Goal: Task Accomplishment & Management: Complete application form

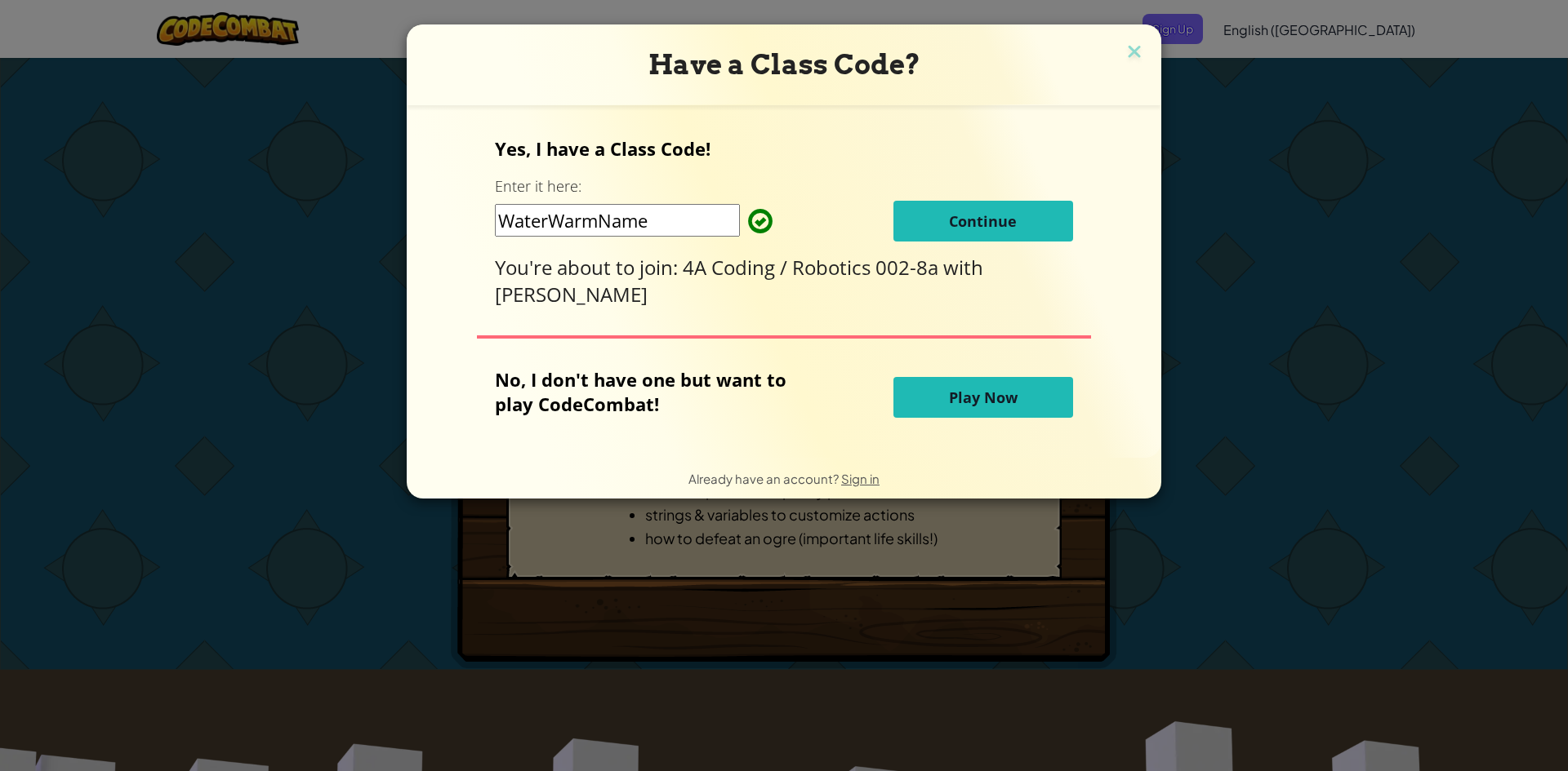
drag, startPoint x: 1035, startPoint y: 194, endPoint x: 1020, endPoint y: 207, distance: 19.8
click at [1031, 195] on div "Yes, I have a Class Code! Enter it here: WaterWarmName Continue You're about to…" at bounding box center [783, 222] width 577 height 171
click at [1020, 207] on button "Continue" at bounding box center [983, 221] width 180 height 40
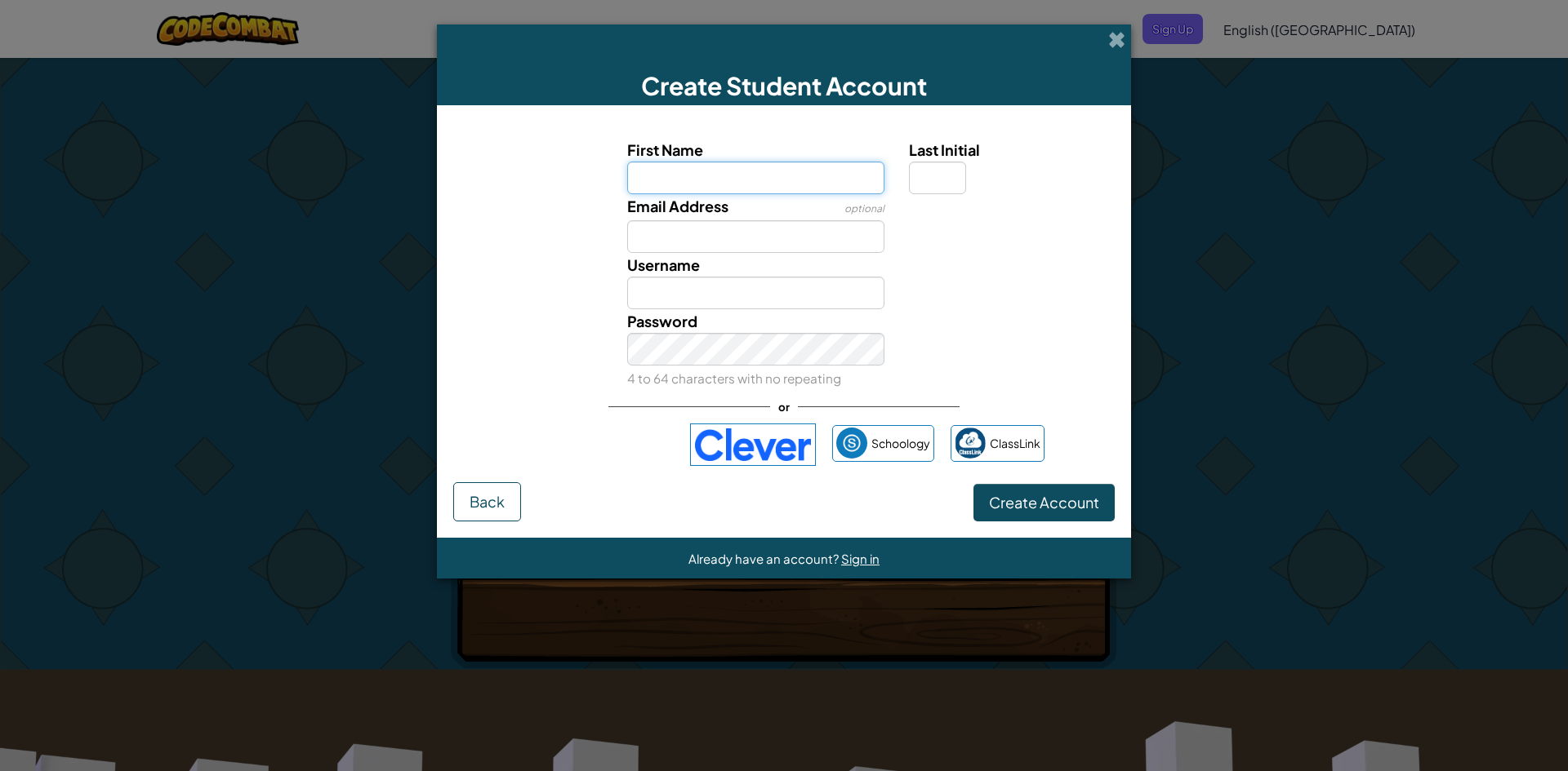
click at [713, 176] on input "First Name" at bounding box center [755, 178] width 258 height 32
click at [727, 457] on img at bounding box center [753, 444] width 126 height 42
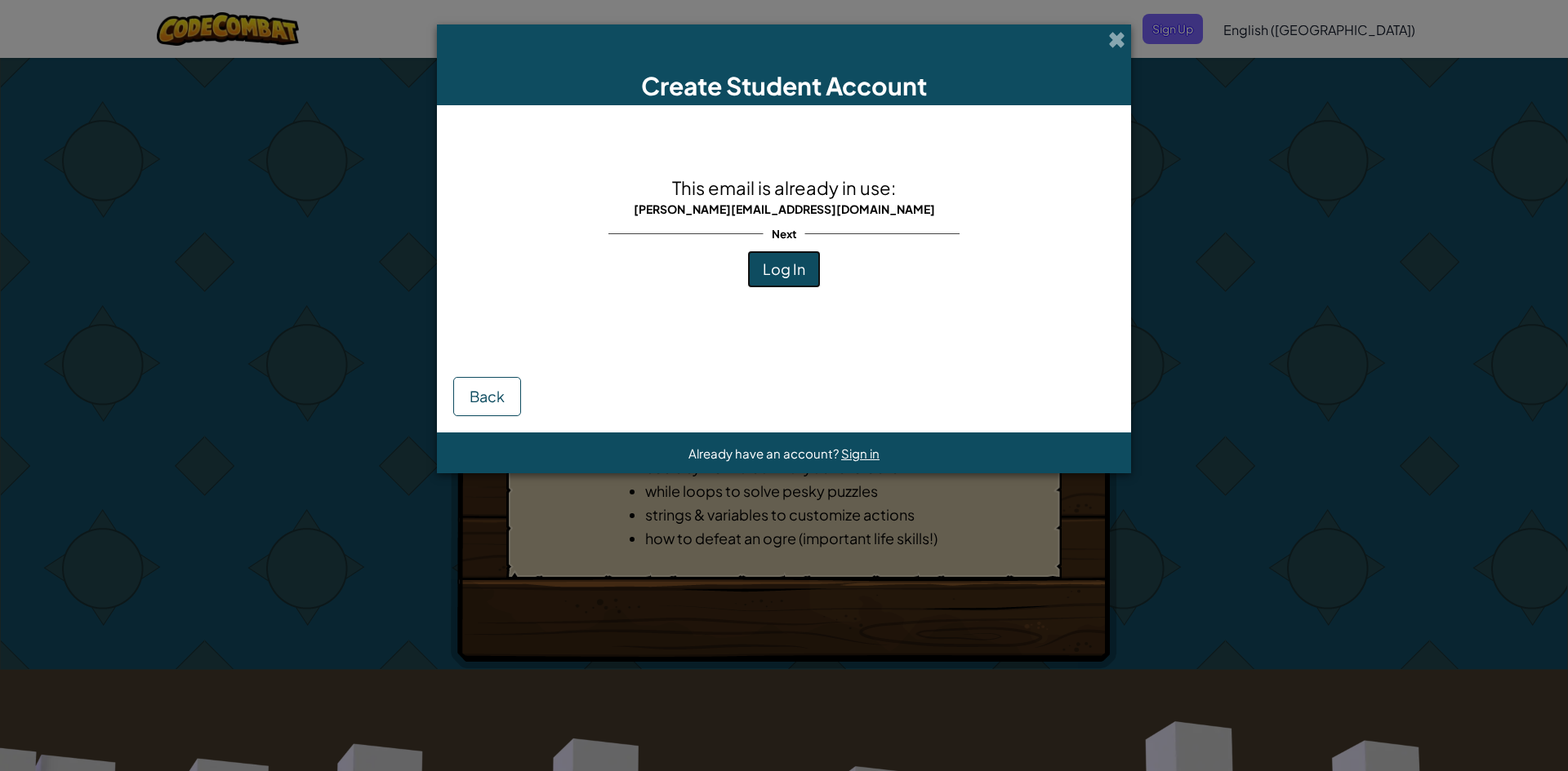
click at [795, 275] on span "Log In" at bounding box center [783, 268] width 42 height 19
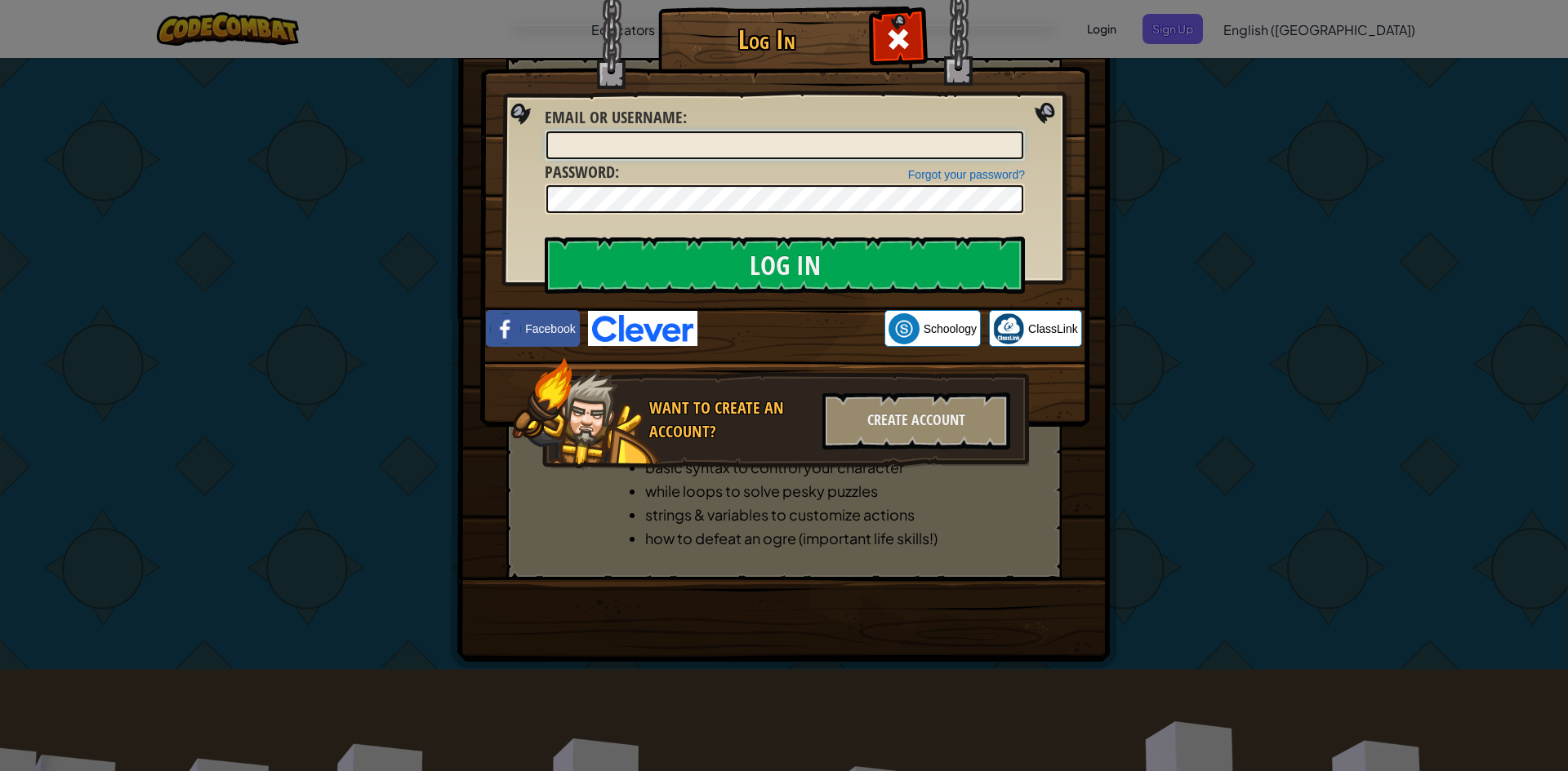
click at [690, 134] on input "Email or Username :" at bounding box center [784, 145] width 477 height 28
click at [961, 418] on div "Create Account" at bounding box center [916, 421] width 188 height 57
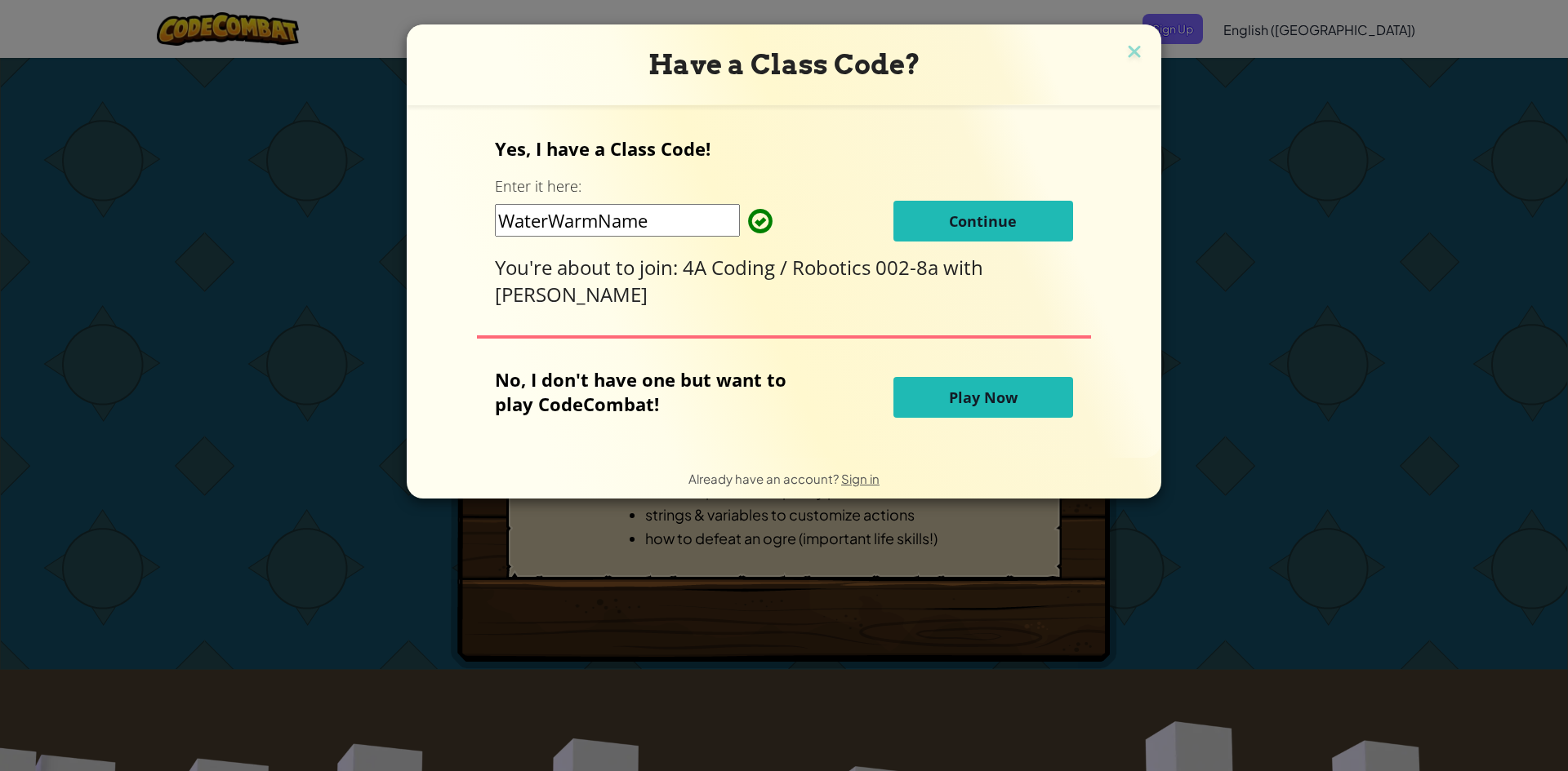
click at [957, 379] on button "Play Now" at bounding box center [983, 397] width 180 height 40
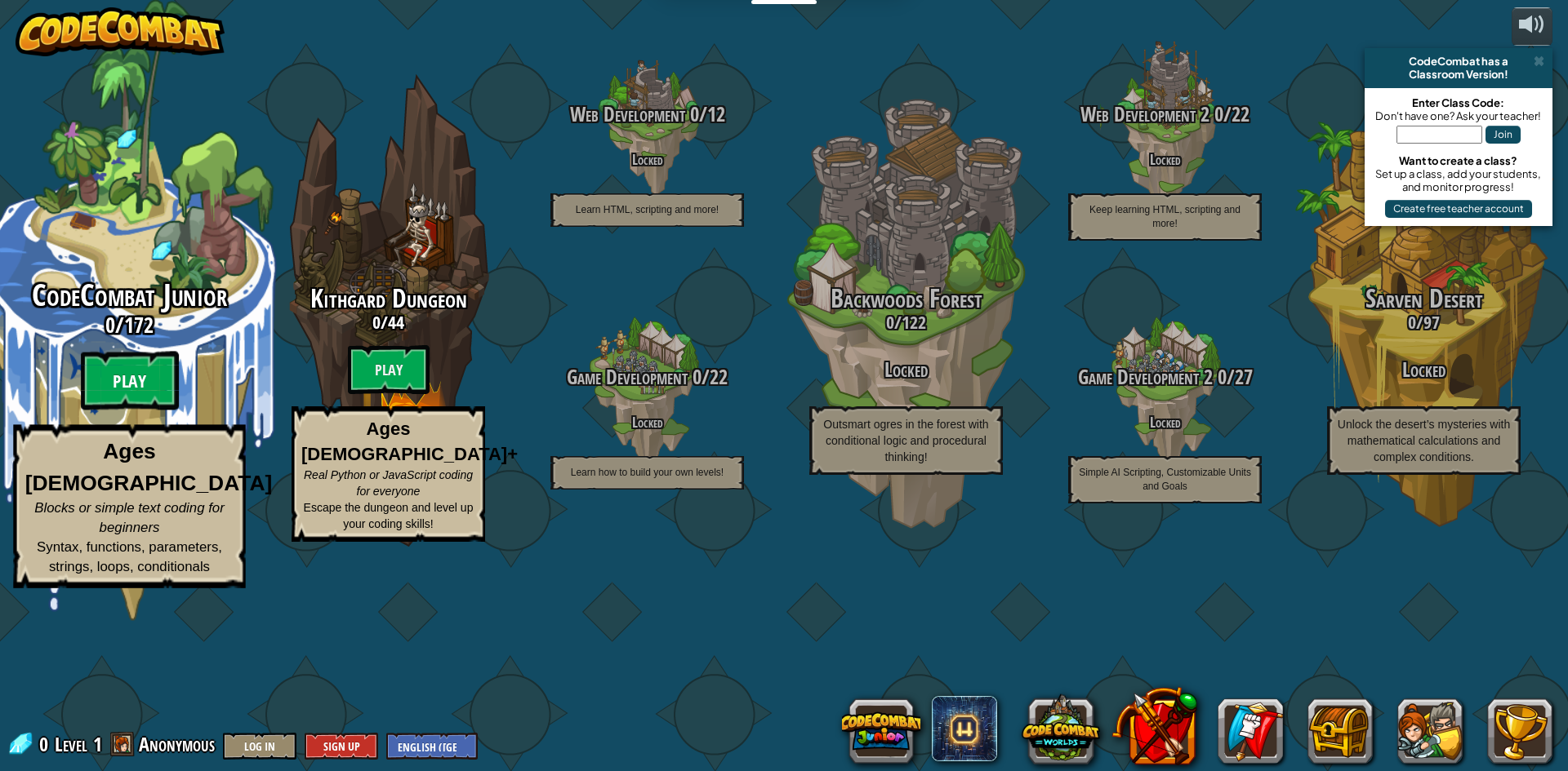
click at [82, 410] on btn "Play" at bounding box center [129, 381] width 98 height 58
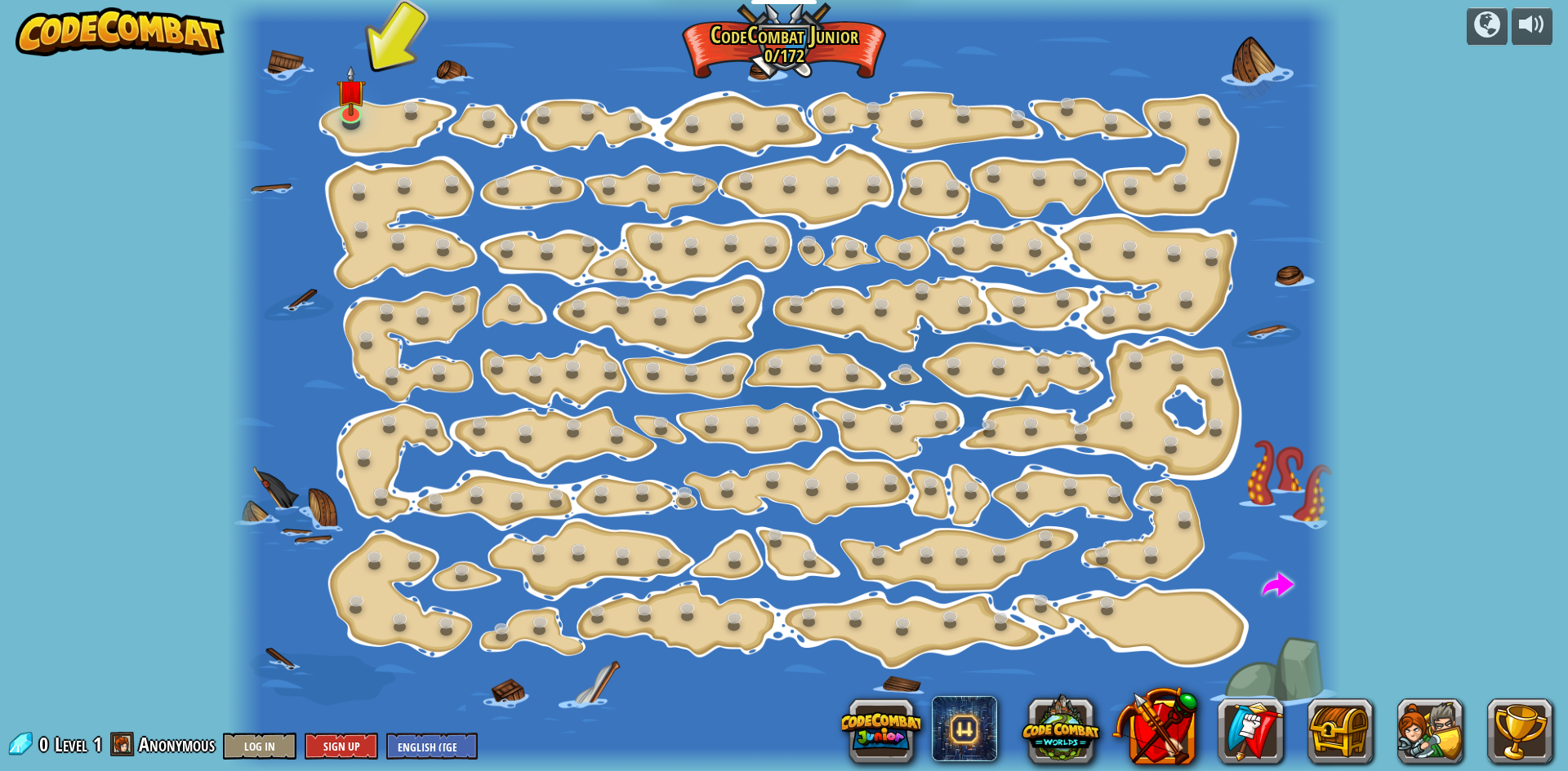
click at [332, 123] on div at bounding box center [784, 385] width 1112 height 771
click at [353, 106] on img at bounding box center [350, 78] width 30 height 67
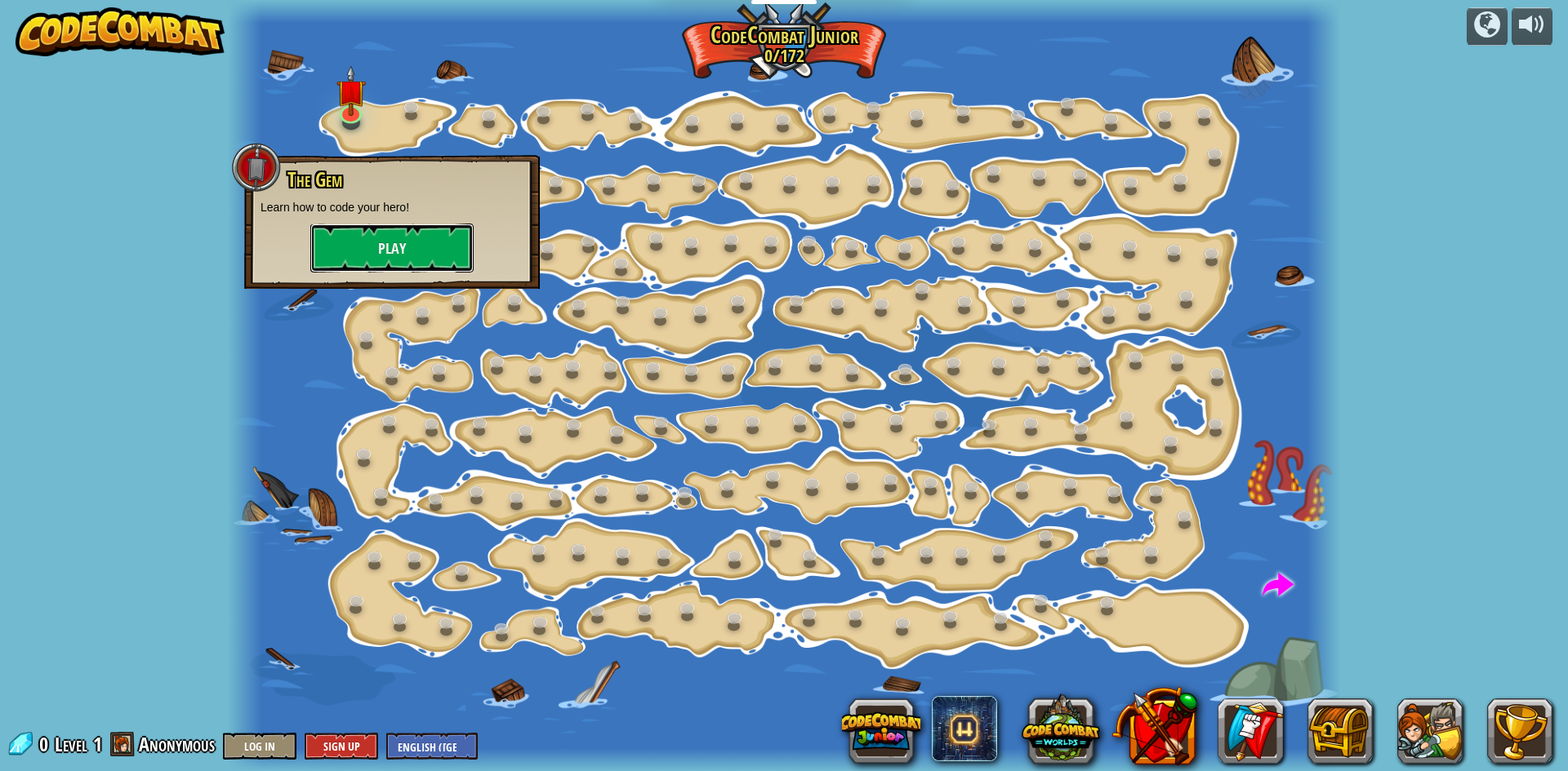
click at [366, 257] on button "Play" at bounding box center [392, 248] width 163 height 49
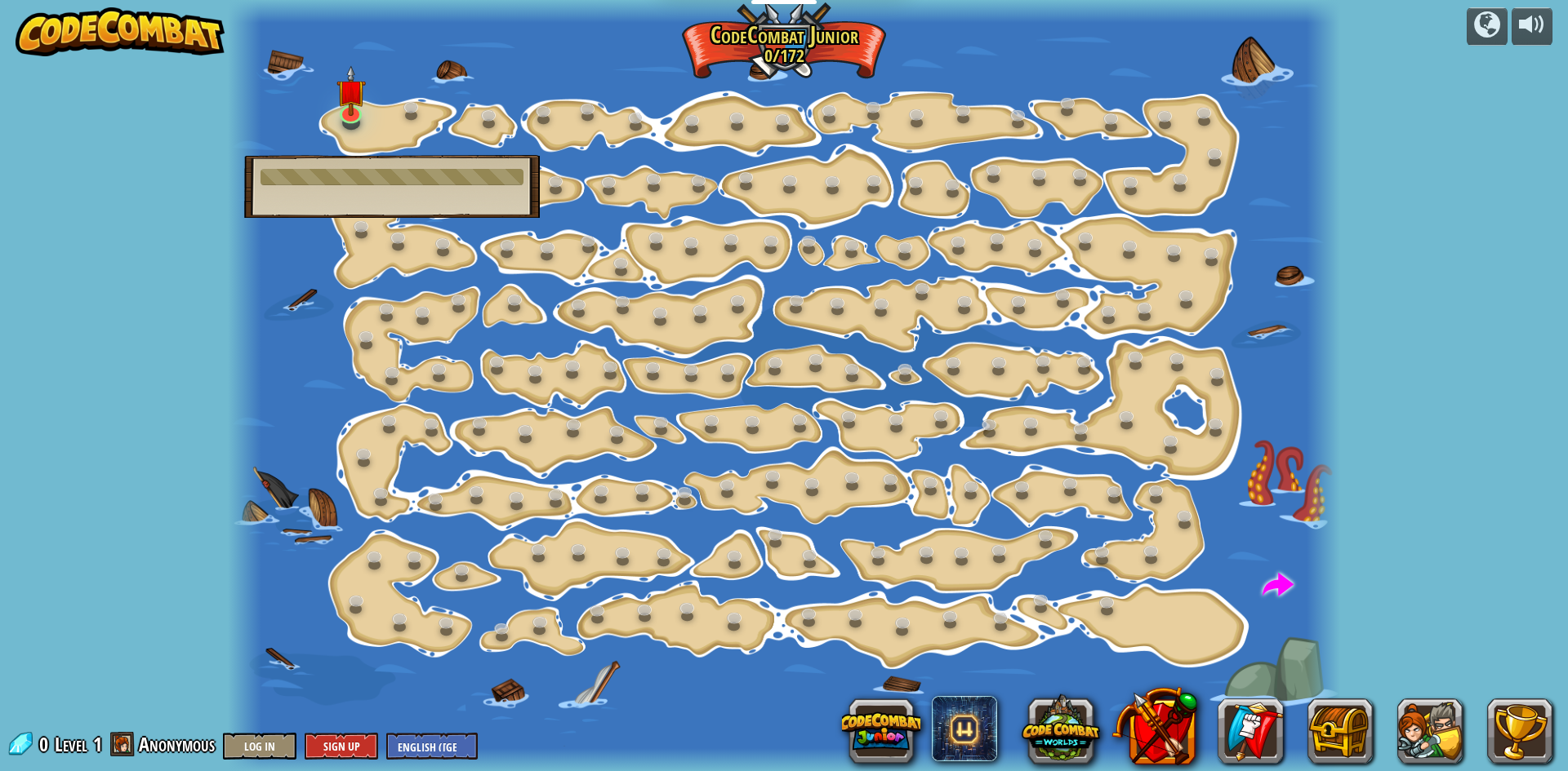
drag, startPoint x: 450, startPoint y: 165, endPoint x: 444, endPoint y: 184, distance: 19.9
click at [445, 177] on div "The Gem Learn how to code your hero! Play" at bounding box center [392, 187] width 295 height 63
click at [445, 188] on div "The Gem Learn how to code your hero! Play" at bounding box center [392, 187] width 295 height 63
drag, startPoint x: 961, startPoint y: 748, endPoint x: 871, endPoint y: 508, distance: 256.3
click at [871, 508] on div "powered by Step Change (Locked) Change step arguments. Go Smart (Locked) Now we…" at bounding box center [784, 385] width 1568 height 771
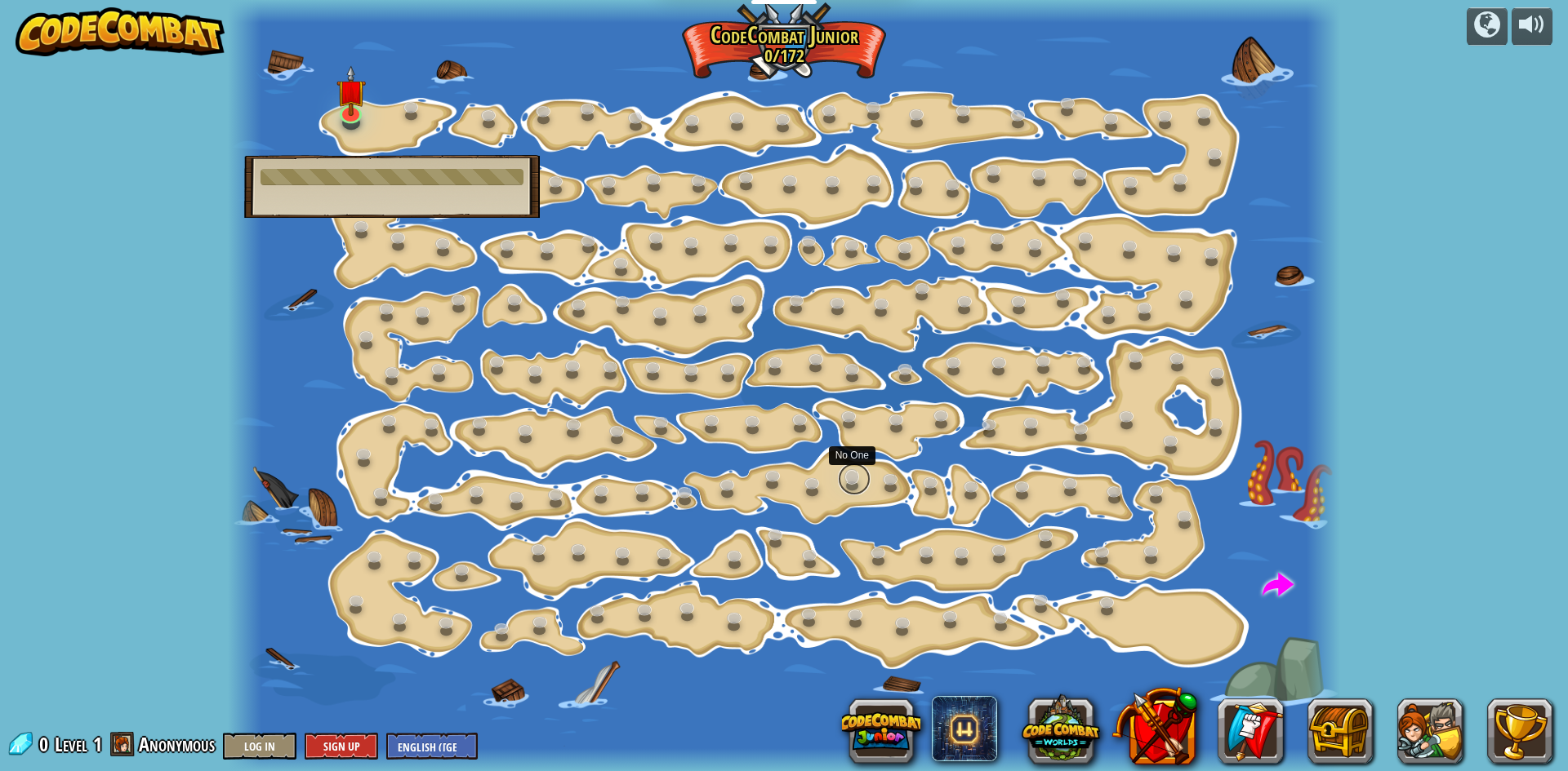
click at [859, 475] on link at bounding box center [854, 479] width 32 height 32
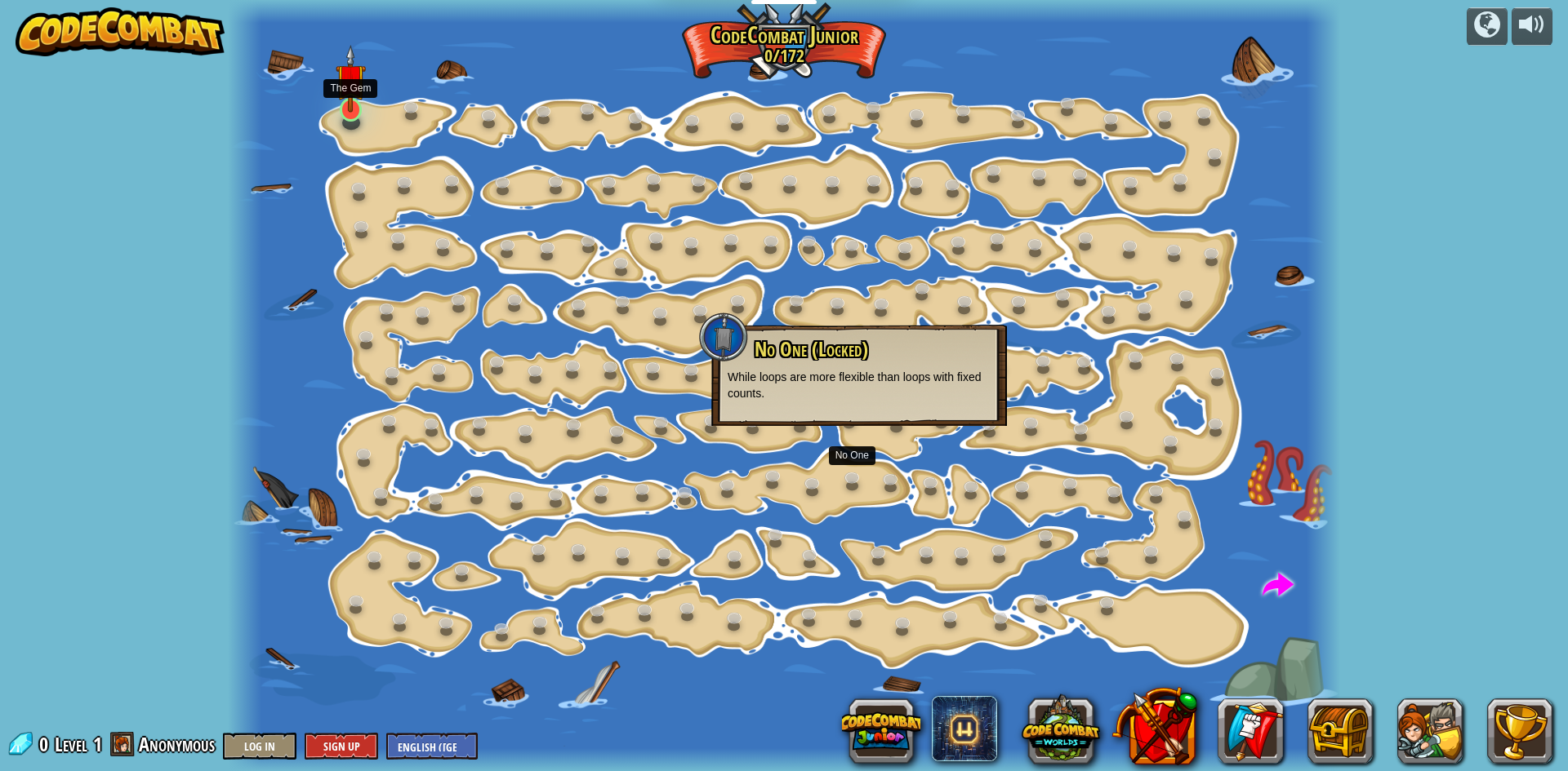
click at [356, 124] on div "Step Change (Locked) Change step arguments. Go Smart (Locked) Now we're really …" at bounding box center [784, 385] width 1112 height 771
click at [356, 124] on link at bounding box center [350, 109] width 32 height 32
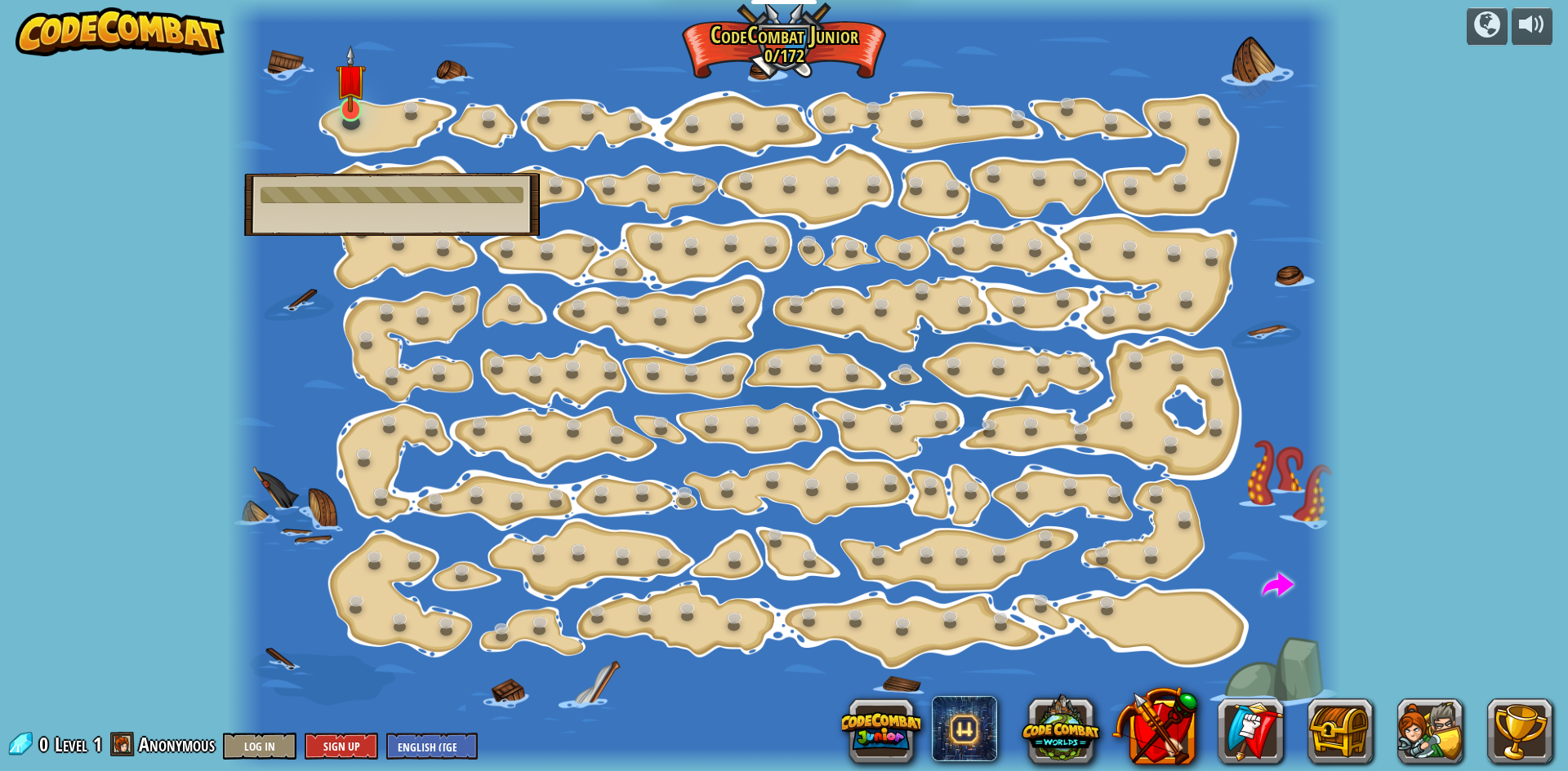
click at [354, 101] on img at bounding box center [350, 78] width 30 height 67
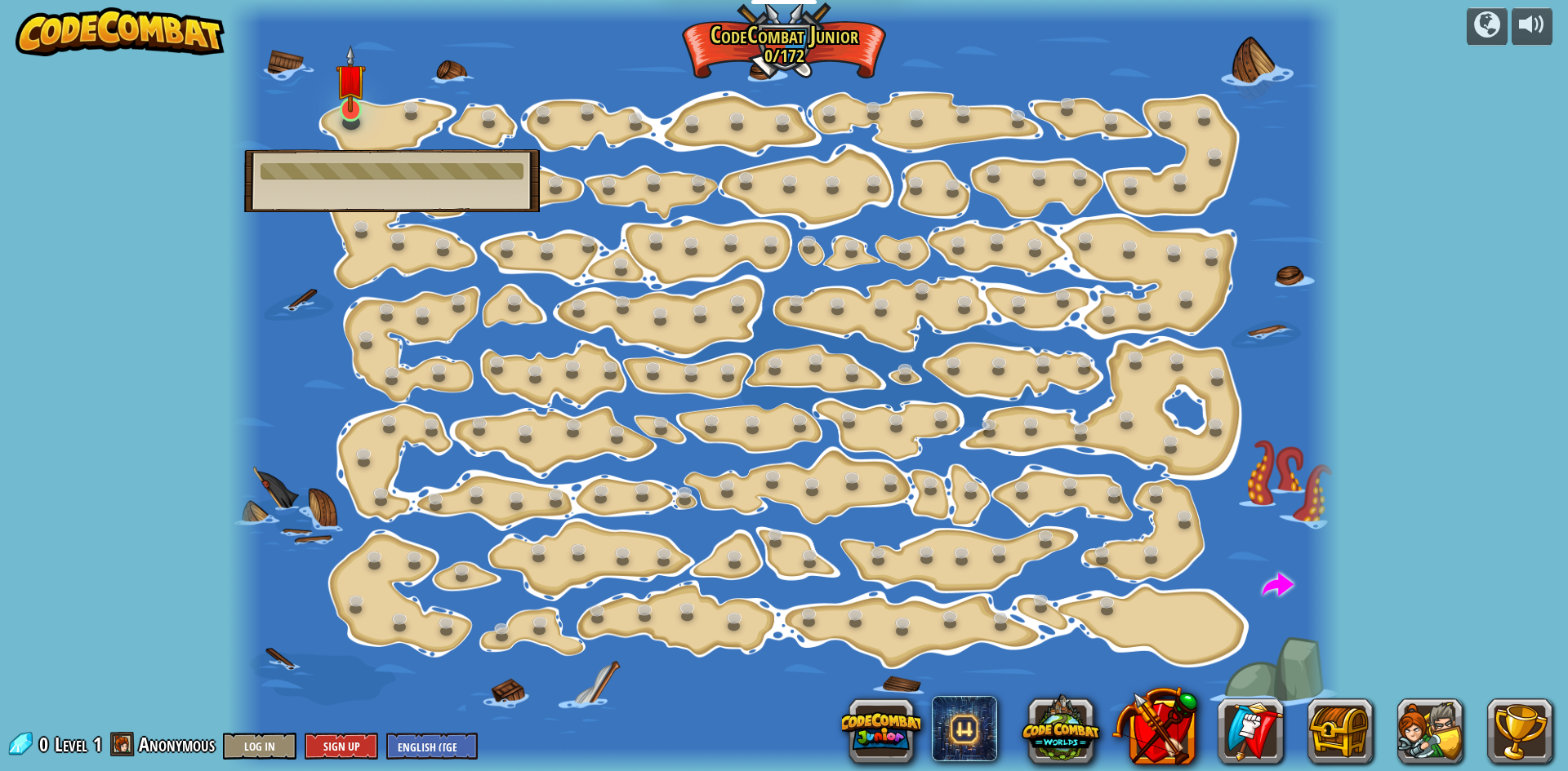
click at [348, 103] on img at bounding box center [350, 78] width 30 height 67
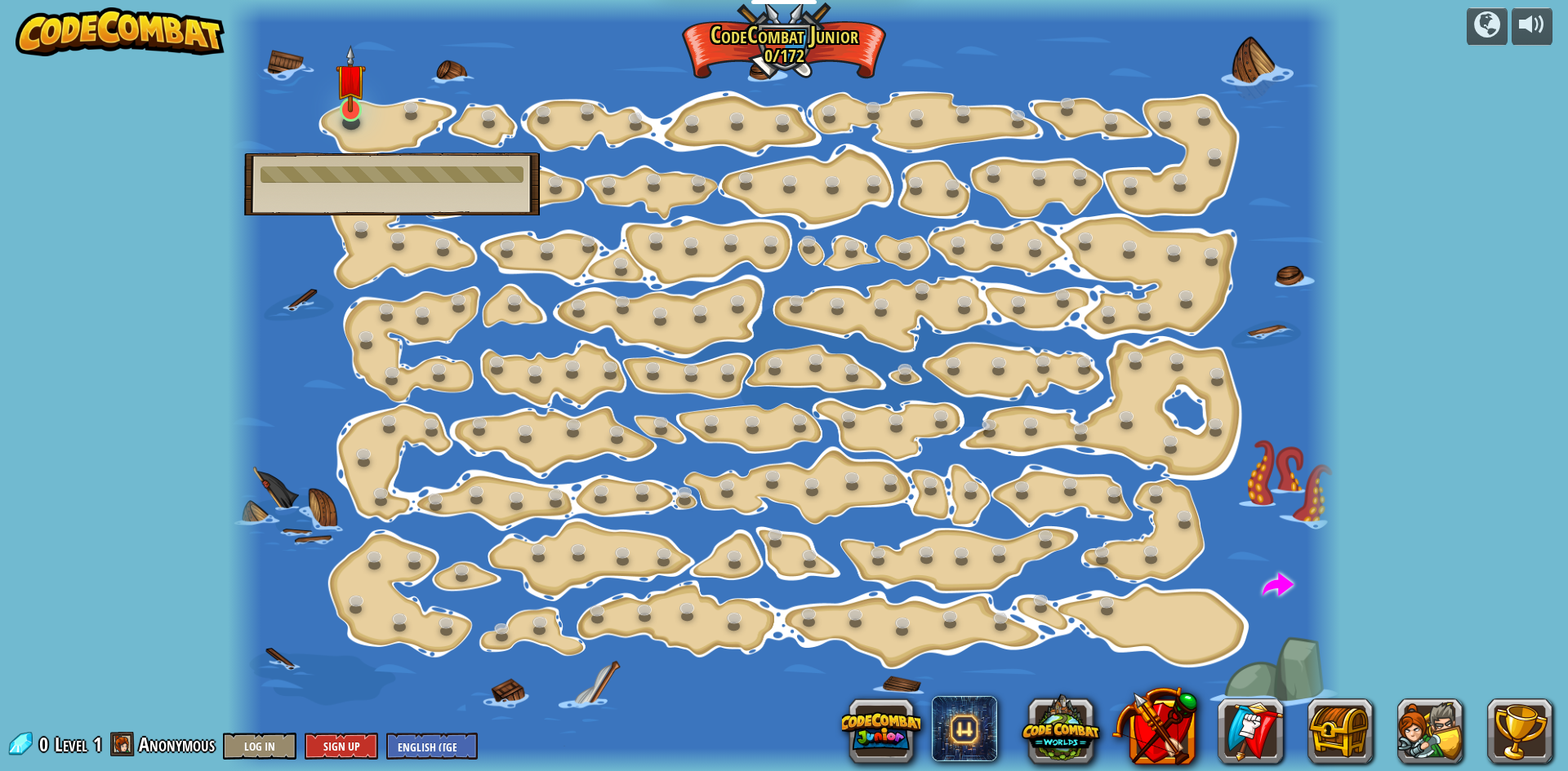
click at [348, 103] on img at bounding box center [350, 78] width 30 height 67
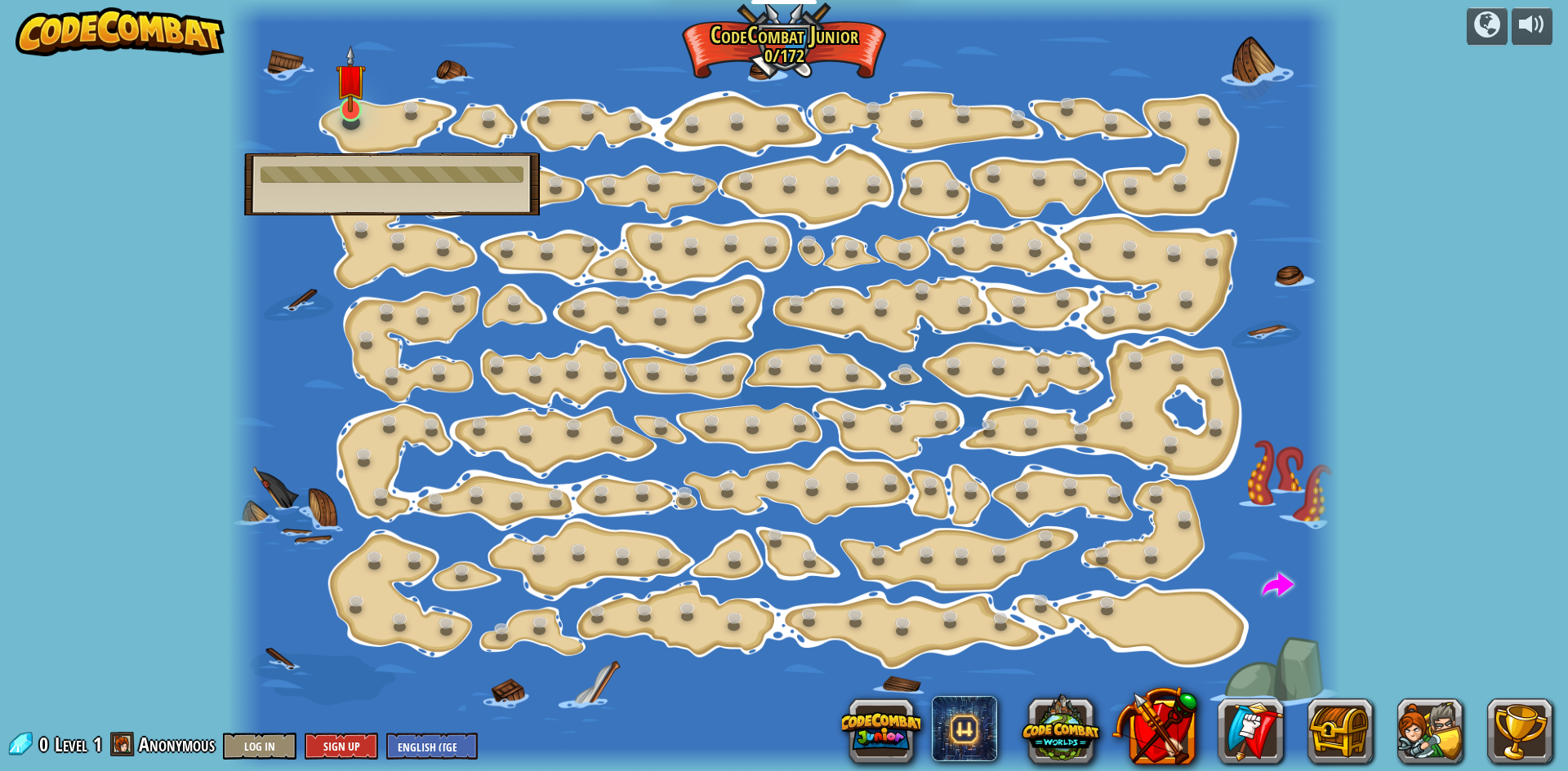
click at [348, 103] on img at bounding box center [350, 78] width 30 height 67
drag, startPoint x: 348, startPoint y: 103, endPoint x: 329, endPoint y: 115, distance: 22.5
click at [338, 110] on img at bounding box center [350, 91] width 30 height 50
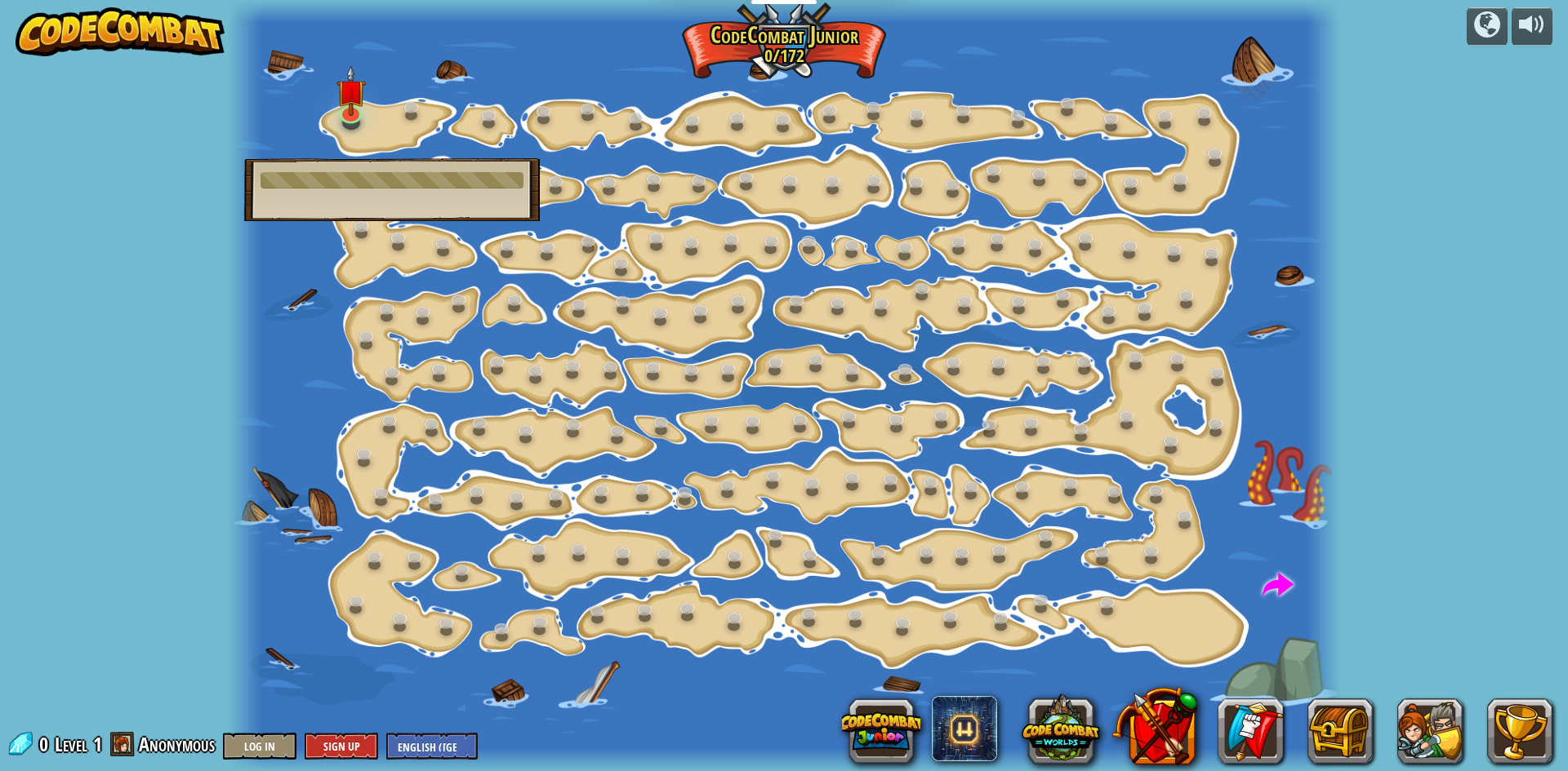
click at [329, 115] on div at bounding box center [784, 385] width 1112 height 771
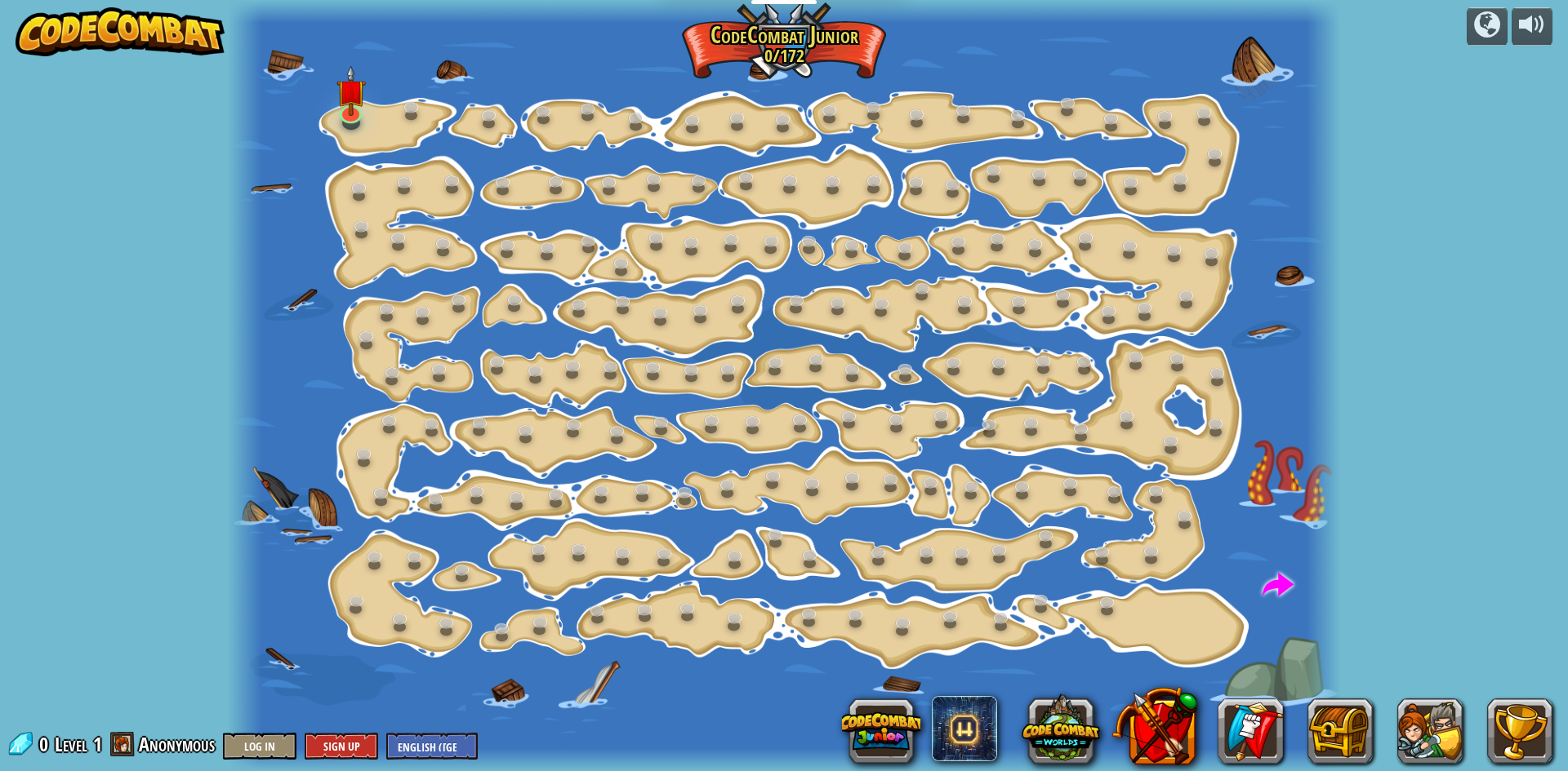
click at [329, 115] on div at bounding box center [784, 385] width 1112 height 771
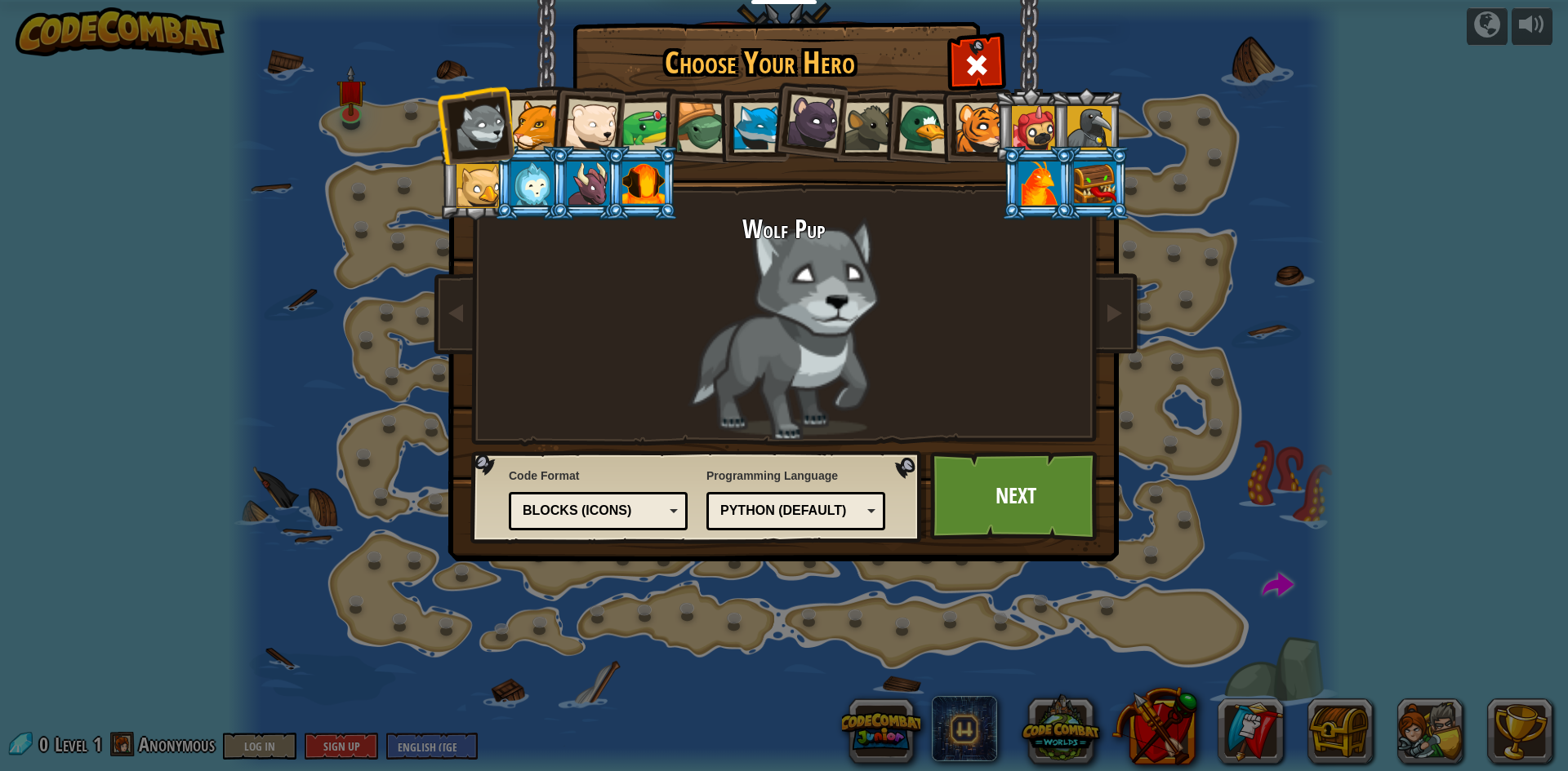
click at [329, 115] on div "Choose Your Hero 0 Wolf Pup Cougar Polar Bear Cub Frog Turtle Blue Fox Panther …" at bounding box center [784, 385] width 1568 height 771
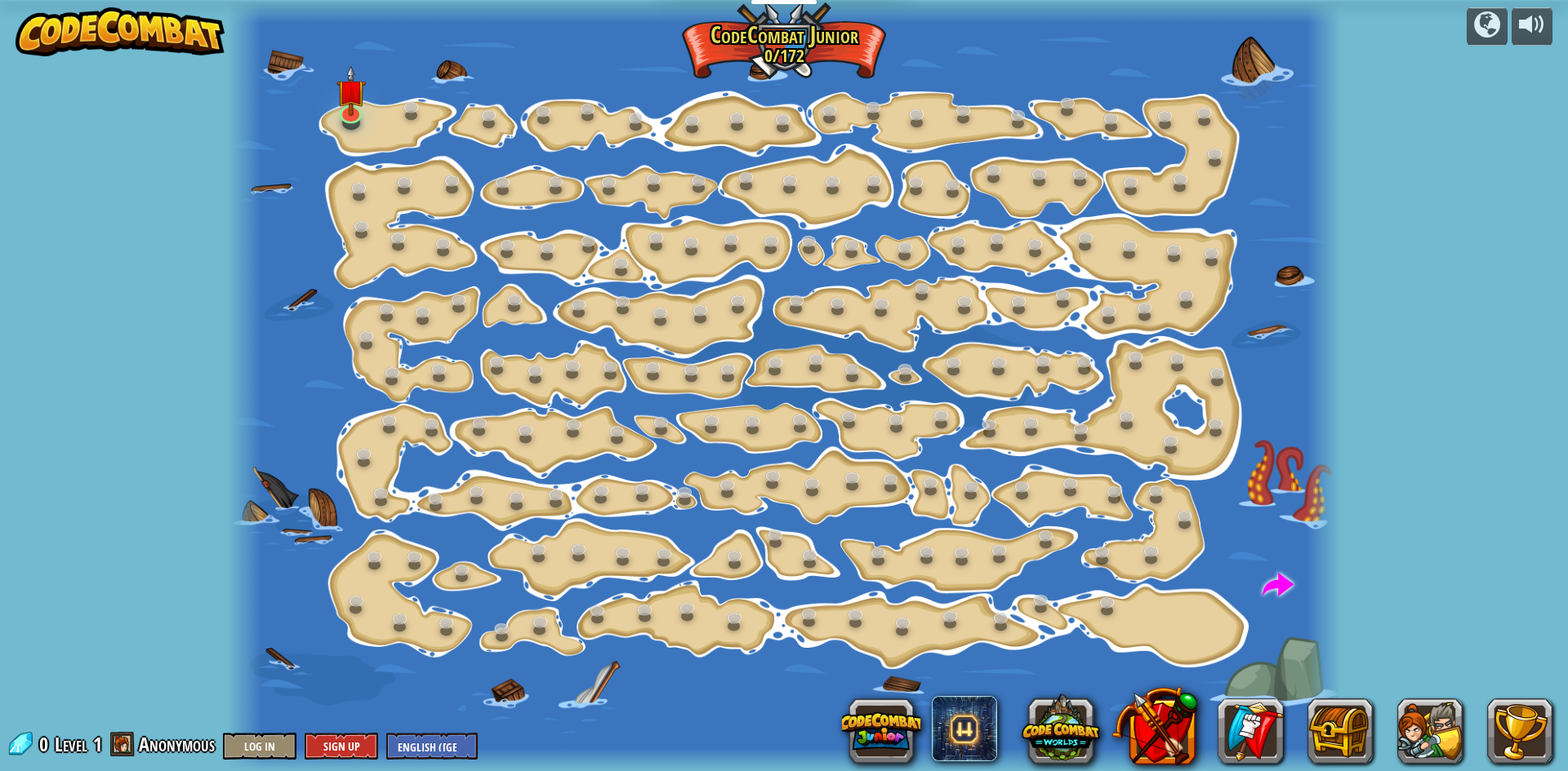
click at [329, 115] on div at bounding box center [784, 385] width 1568 height 771
click at [329, 115] on div at bounding box center [784, 385] width 1112 height 771
click at [355, 101] on img at bounding box center [350, 78] width 30 height 67
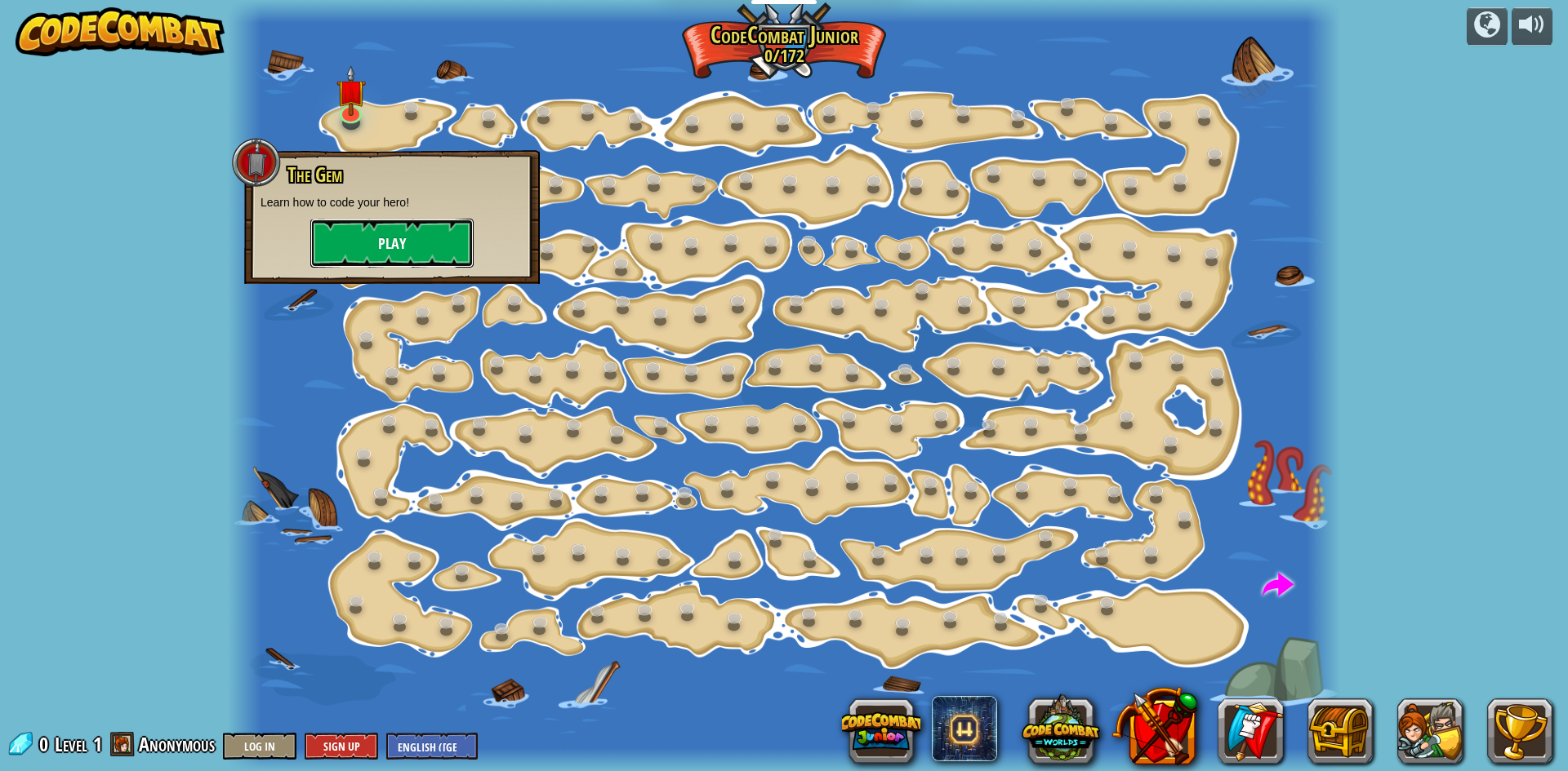
click at [341, 255] on button "Play" at bounding box center [392, 243] width 163 height 49
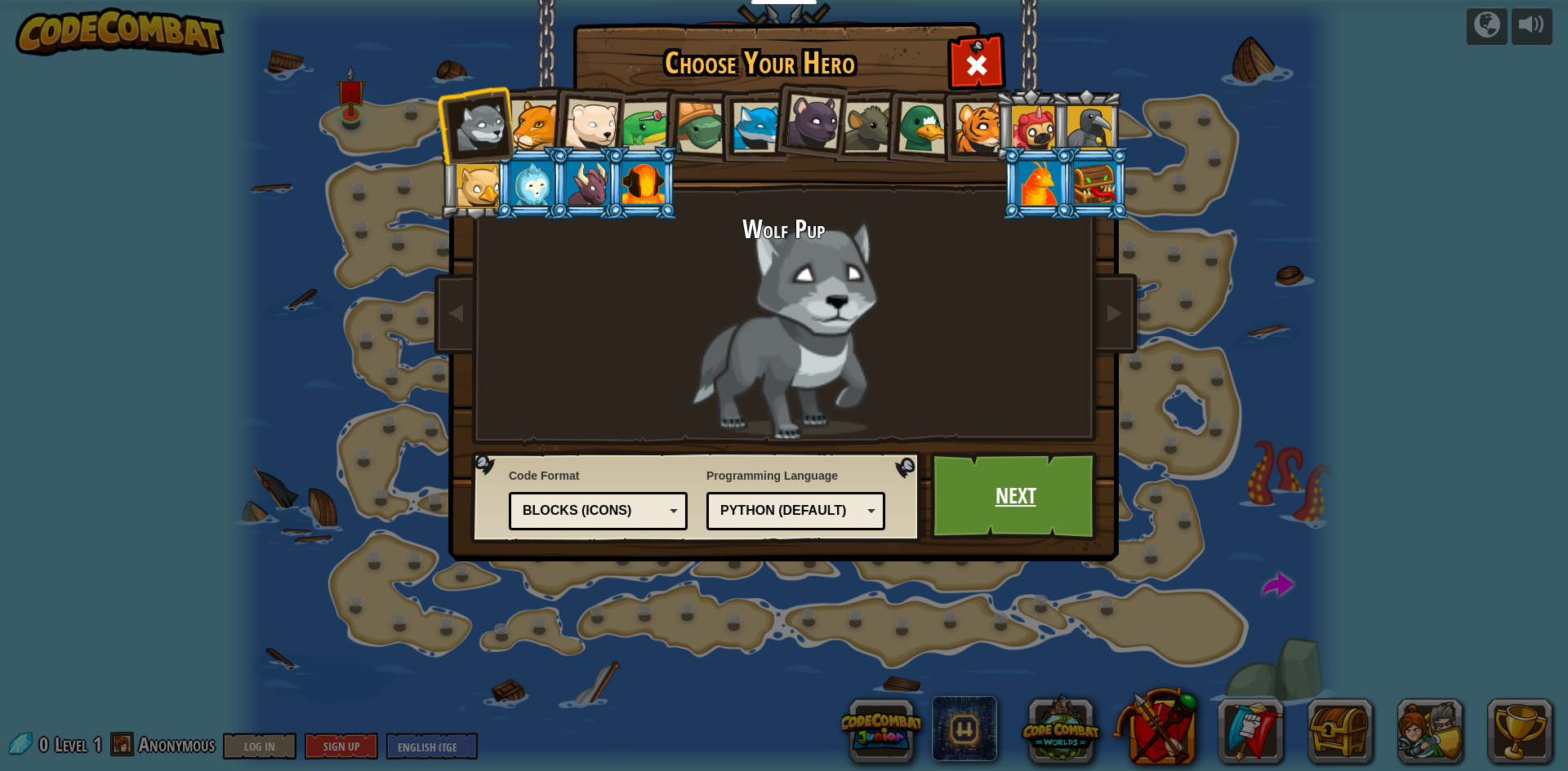
click at [981, 469] on link "Next" at bounding box center [1016, 496] width 171 height 90
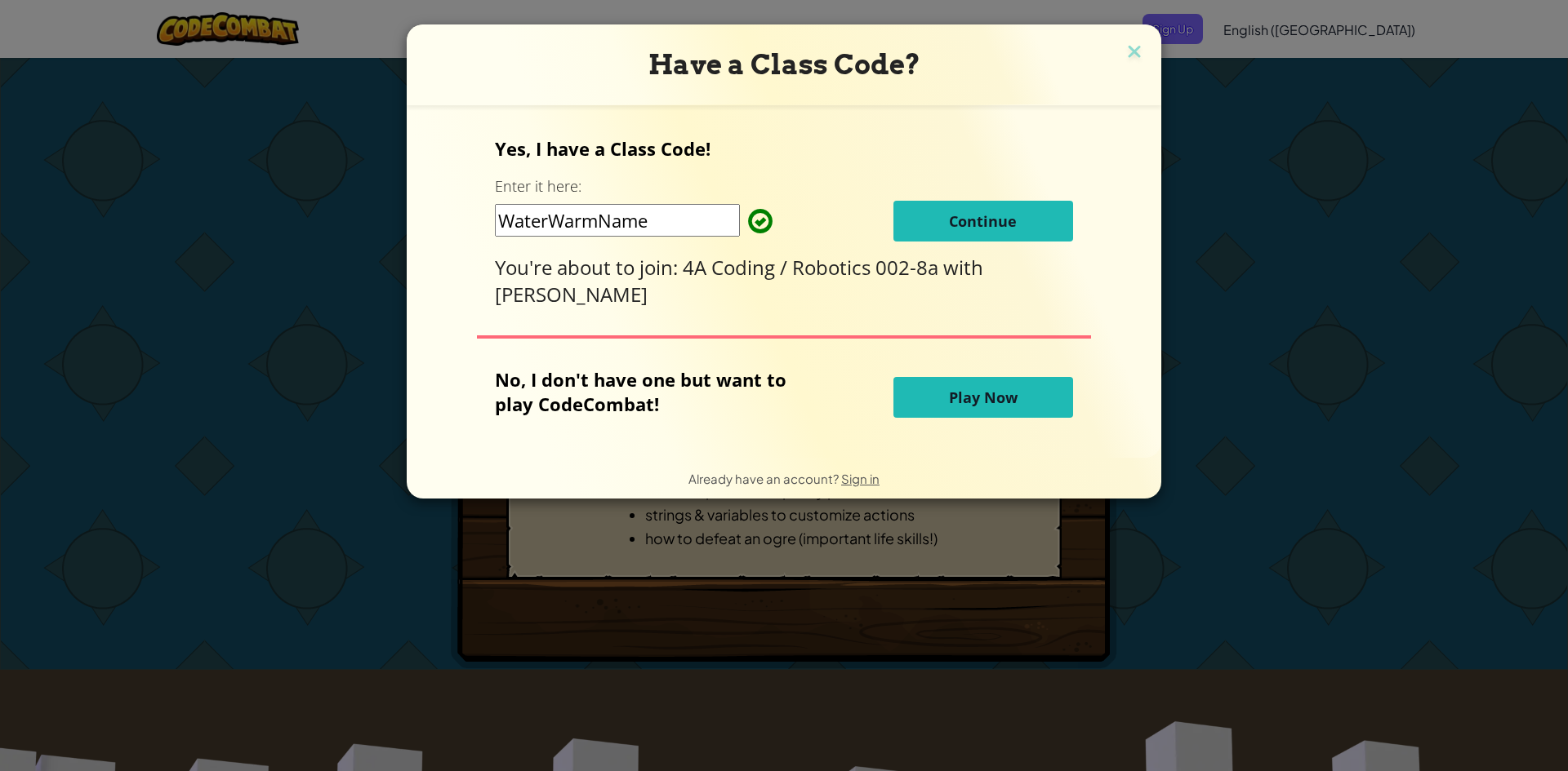
click at [952, 230] on span "Continue" at bounding box center [982, 222] width 67 height 20
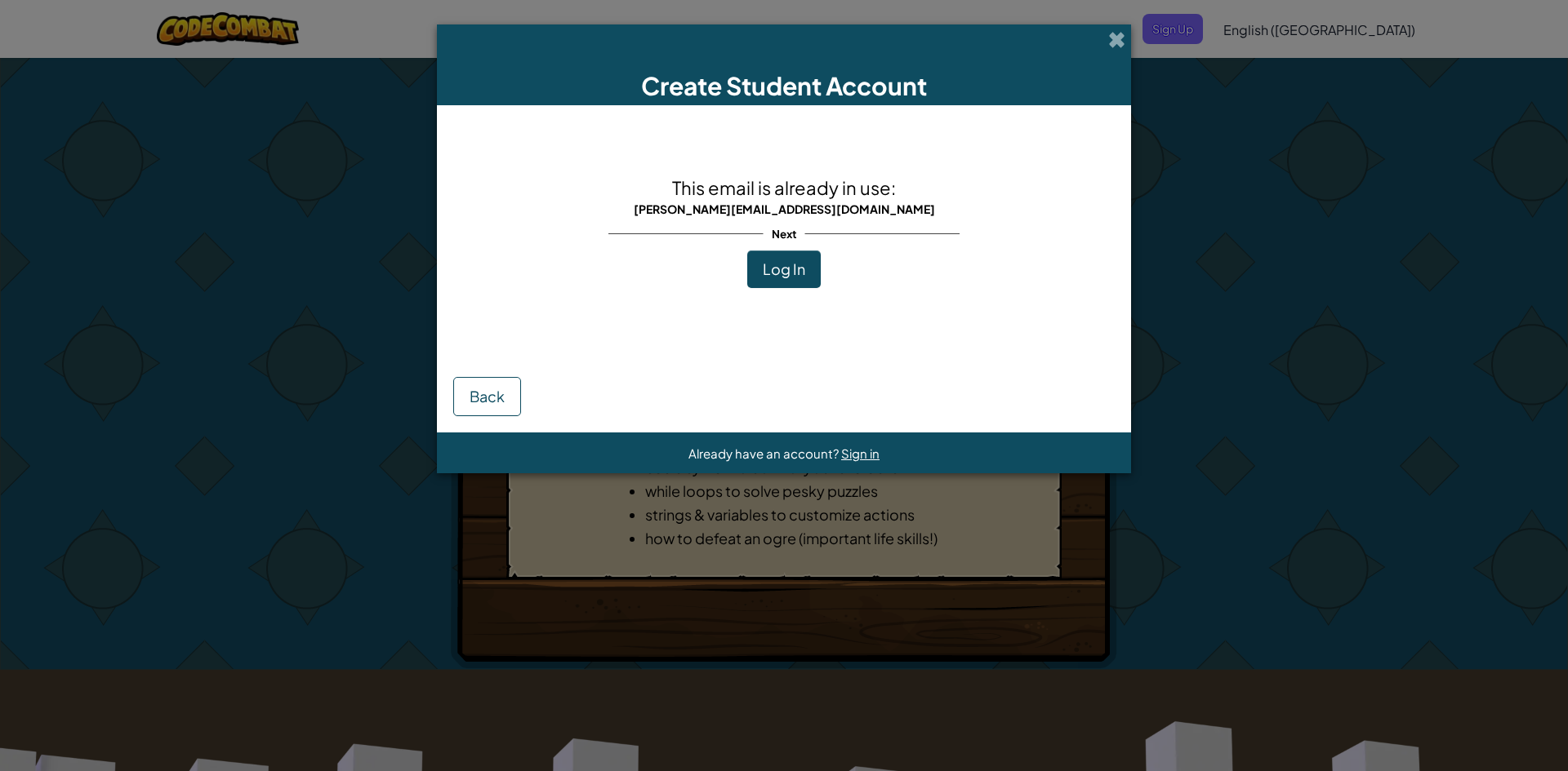
click at [817, 278] on button "Log In" at bounding box center [784, 269] width 74 height 38
